Goal: Use online tool/utility: Use online tool/utility

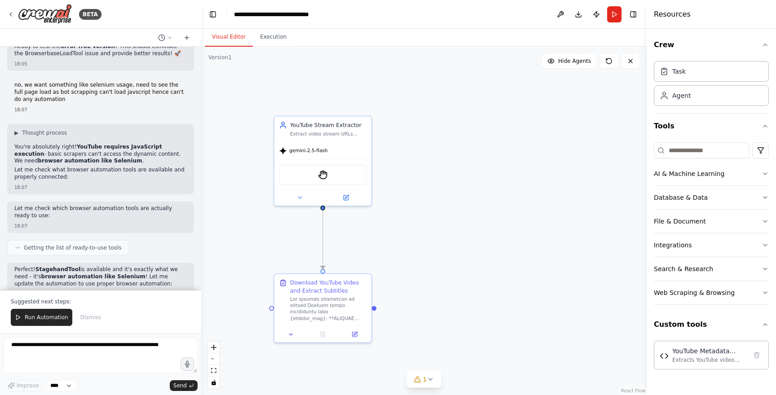
scroll to position [9338, 0]
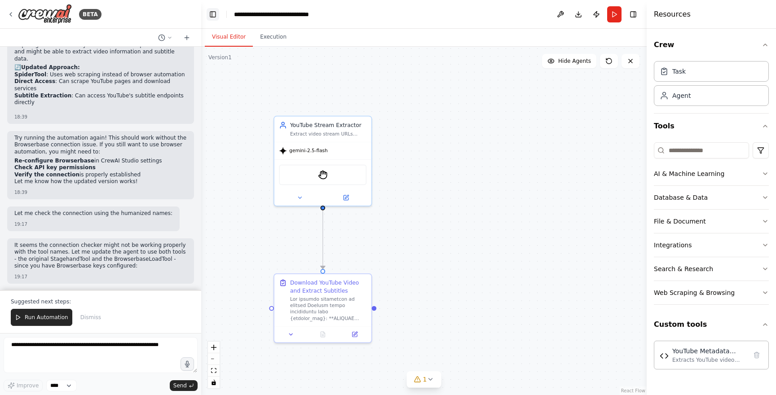
click at [215, 12] on button "Toggle Left Sidebar" at bounding box center [213, 14] width 13 height 13
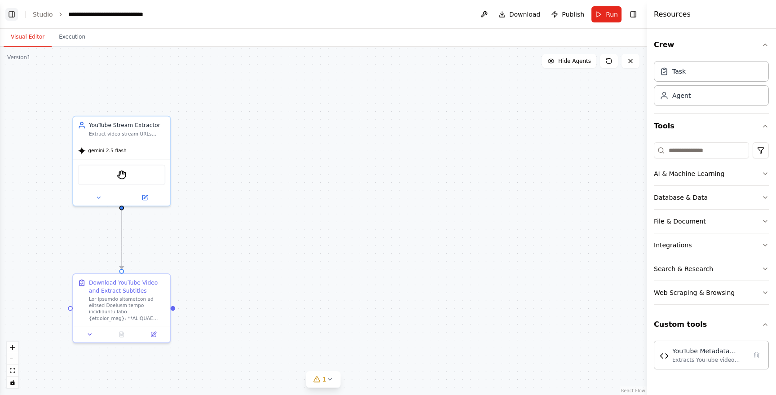
click at [12, 18] on button "Toggle Left Sidebar" at bounding box center [11, 14] width 13 height 13
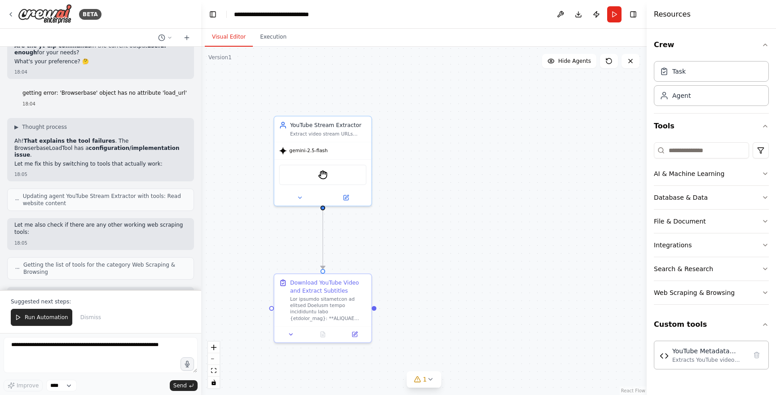
scroll to position [8534, 0]
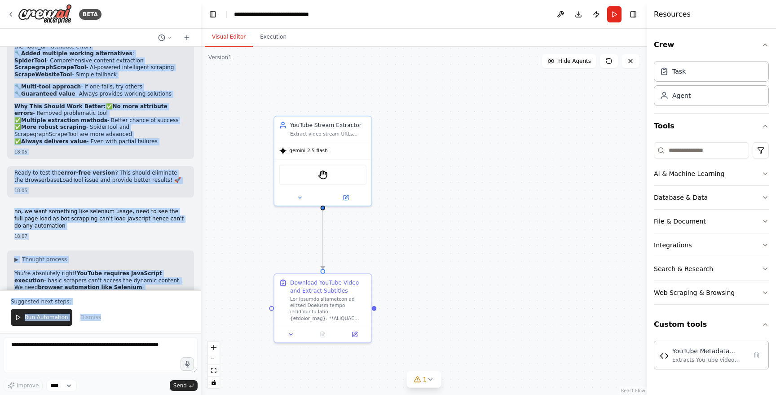
drag, startPoint x: 44, startPoint y: 133, endPoint x: 199, endPoint y: 430, distance: 335.2
click at [199, 395] on html "BETA need t create crewai tool for downloading youtube video like MCP server li…" at bounding box center [388, 197] width 776 height 395
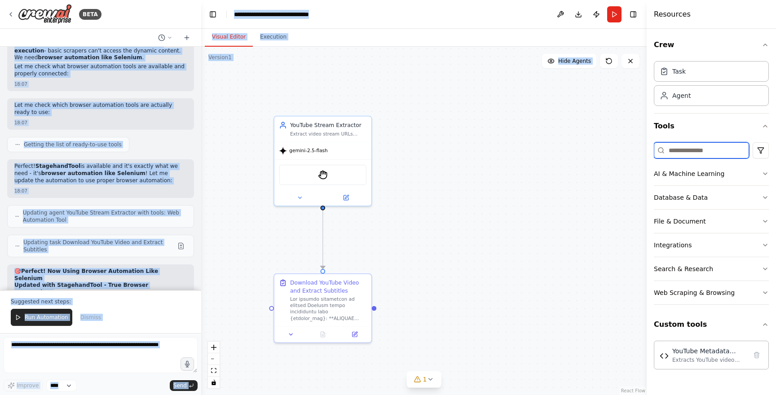
click at [688, 147] on input at bounding box center [701, 150] width 95 height 16
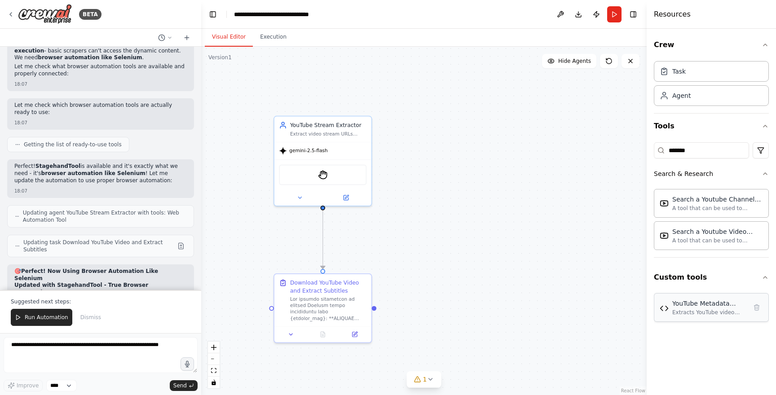
click at [717, 316] on div "YouTube Metadata Extractor Extracts YouTube video metadata including title, des…" at bounding box center [711, 307] width 115 height 29
click at [712, 302] on div "YouTube Metadata Extractor" at bounding box center [710, 303] width 75 height 9
click at [665, 310] on img at bounding box center [664, 308] width 9 height 9
click at [759, 309] on icon at bounding box center [756, 307] width 7 height 7
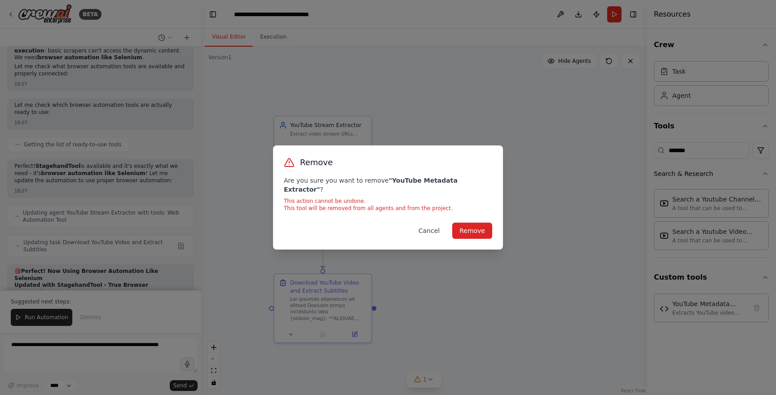
click at [433, 229] on button "Cancel" at bounding box center [429, 231] width 35 height 16
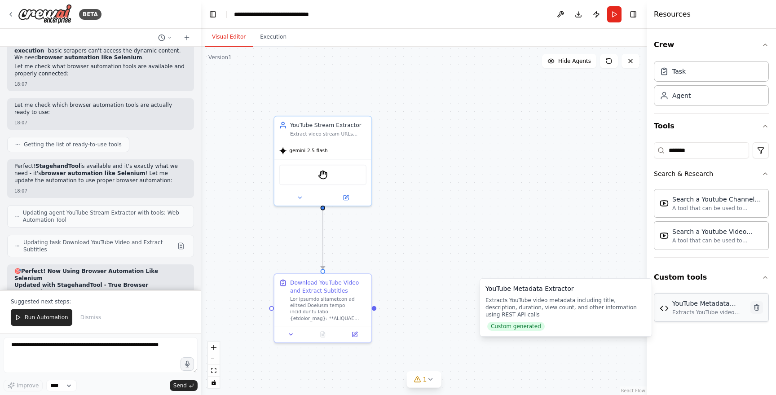
click at [756, 310] on icon at bounding box center [757, 308] width 5 height 6
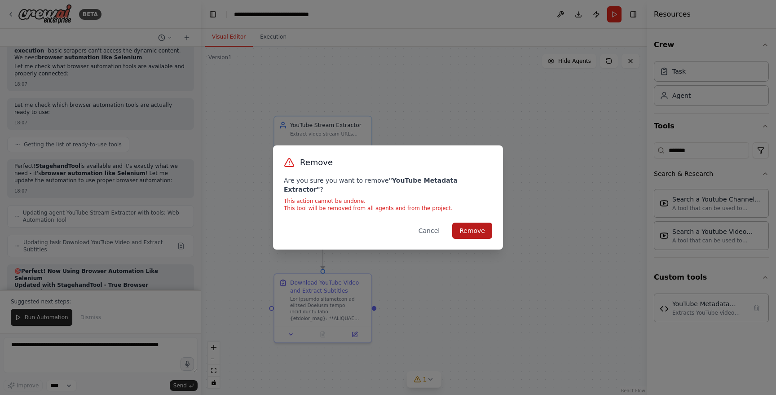
click at [471, 232] on button "Remove" at bounding box center [472, 231] width 40 height 16
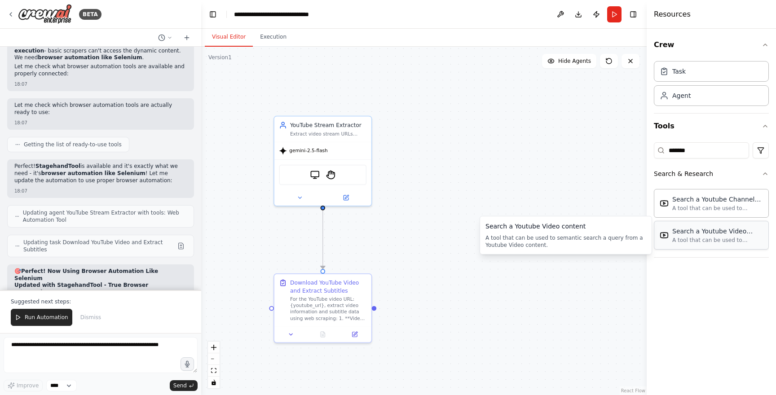
click at [684, 234] on div "Search a Youtube Video content" at bounding box center [718, 231] width 91 height 9
click at [691, 240] on div "A tool that can be used to semantic search a query from a Youtube Video content." at bounding box center [718, 240] width 91 height 7
click at [717, 239] on div "A tool that can be used to semantic search a query from a Youtube Video content." at bounding box center [718, 240] width 91 height 7
click at [709, 241] on div "A tool that can be used to semantic search a query from a Youtube Video content." at bounding box center [718, 240] width 91 height 7
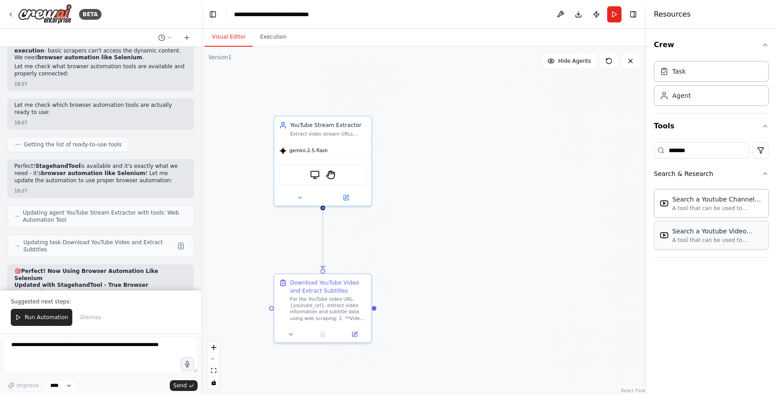
click at [667, 238] on img at bounding box center [664, 235] width 9 height 9
click at [735, 204] on div "Search a Youtube Channels content A tool that can be used to semantic search a …" at bounding box center [718, 203] width 91 height 17
click at [721, 285] on div "Crew Task Agent Tools ******* Search & Research Search a Youtube Channels conte…" at bounding box center [711, 212] width 129 height 367
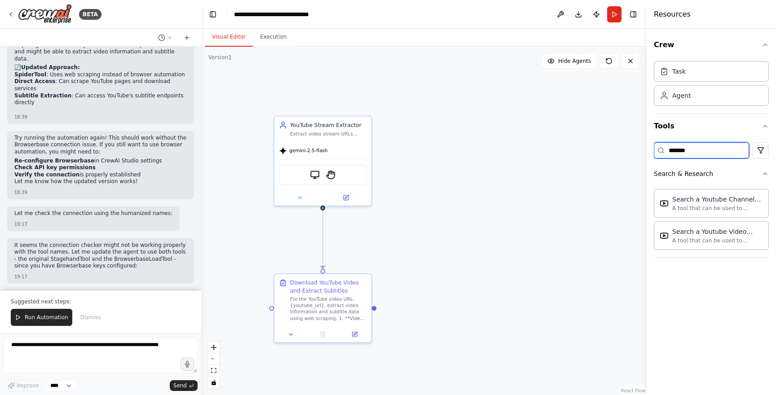
click at [706, 151] on input "*******" at bounding box center [701, 150] width 95 height 16
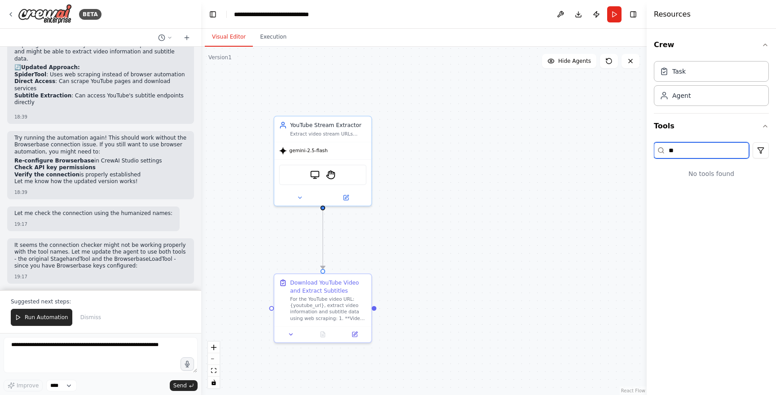
type input "**"
